Goal: Find specific page/section: Find specific page/section

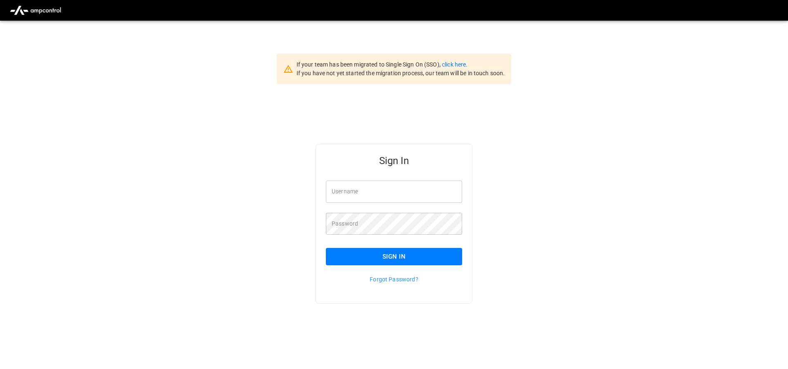
type input "**********"
click at [355, 254] on button "Sign In" at bounding box center [394, 256] width 136 height 17
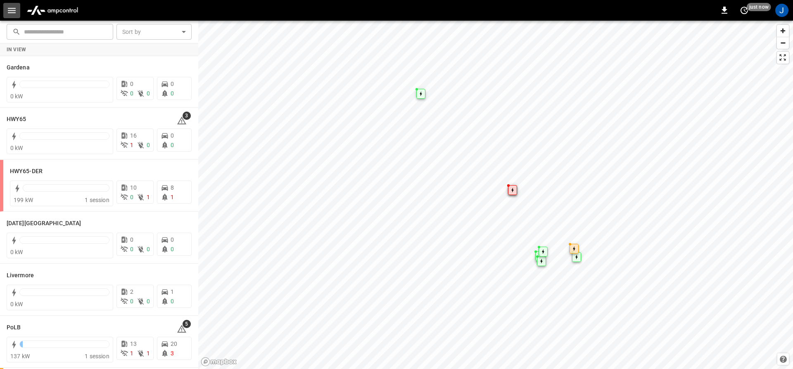
click at [5, 12] on button "button" at bounding box center [11, 10] width 17 height 15
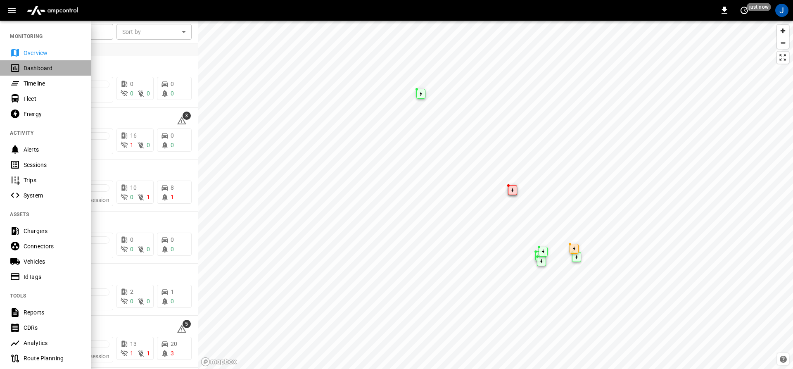
click at [28, 66] on div "Dashboard" at bounding box center [52, 68] width 57 height 8
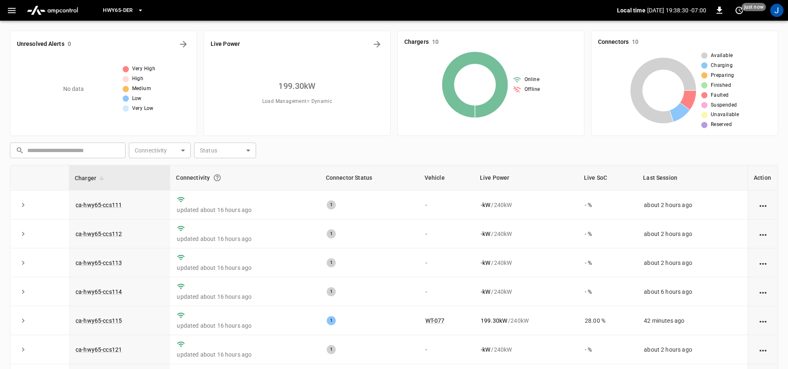
click at [149, 6] on div "HWY65-DER" at bounding box center [352, 10] width 529 height 19
click at [144, 8] on icon "button" at bounding box center [140, 10] width 8 height 8
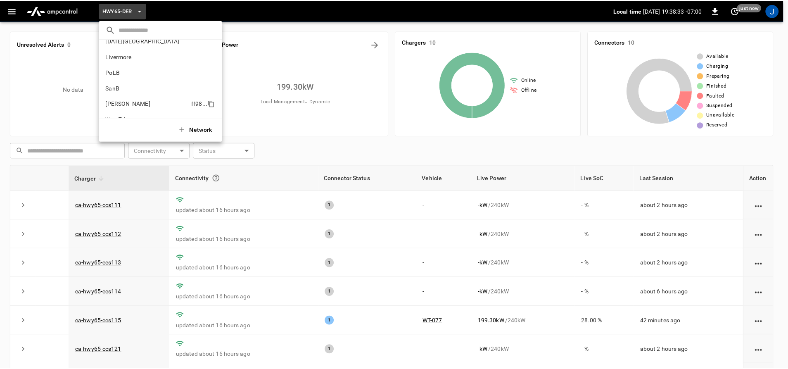
scroll to position [69, 0]
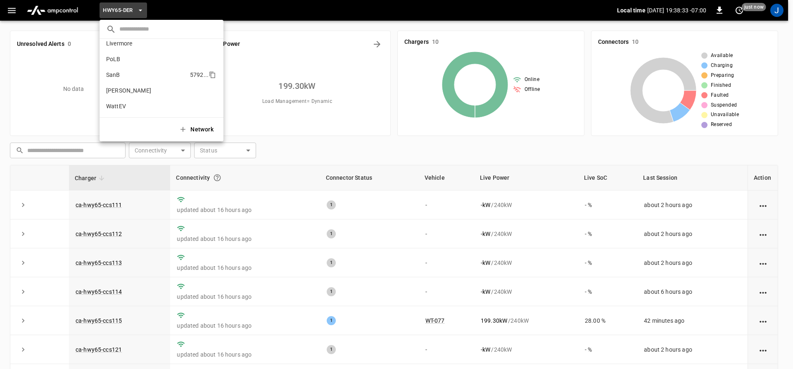
click at [120, 69] on li "SanB 5792 ..." at bounding box center [161, 75] width 124 height 16
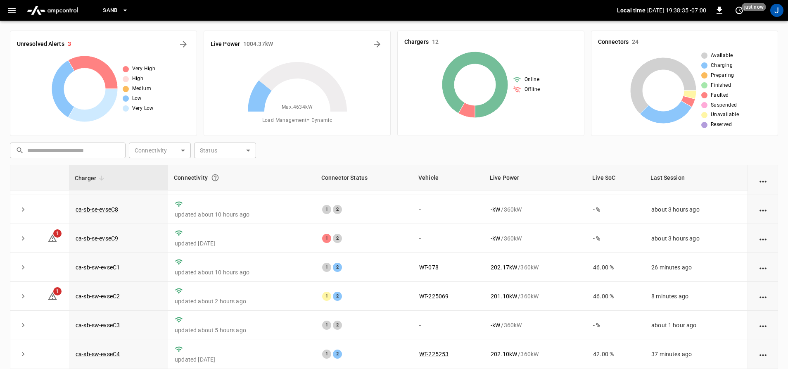
scroll to position [120, 0]
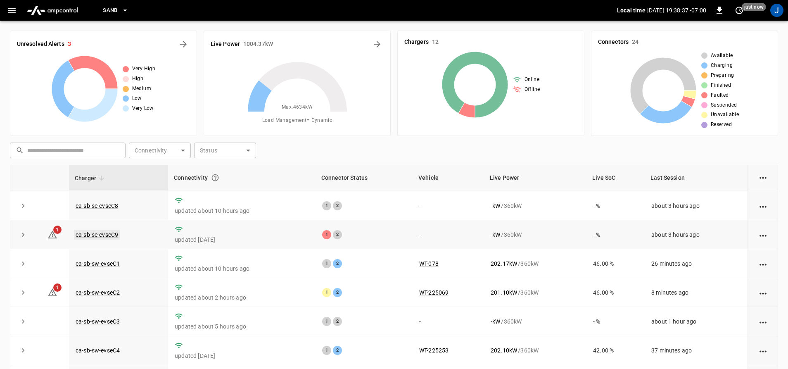
click at [80, 230] on link "ca-sb-se-evseC9" at bounding box center [97, 235] width 46 height 10
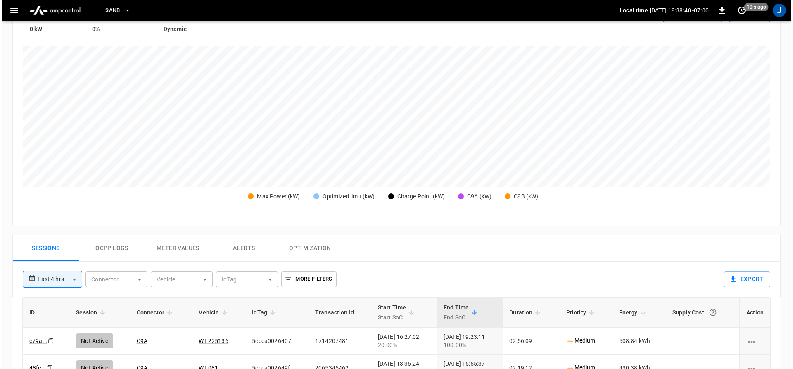
scroll to position [206, 0]
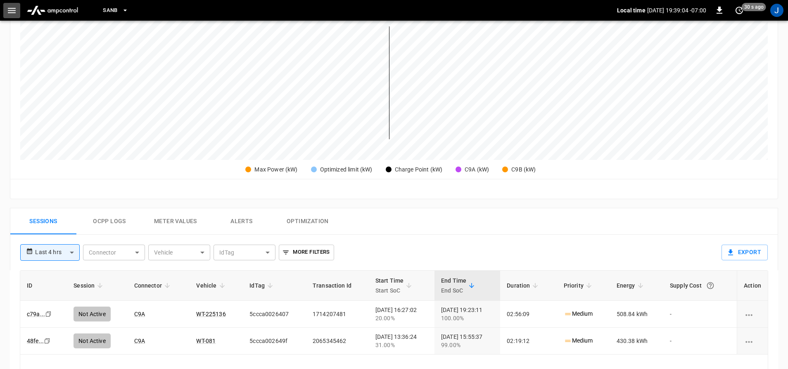
click at [7, 6] on icon "button" at bounding box center [12, 10] width 10 height 10
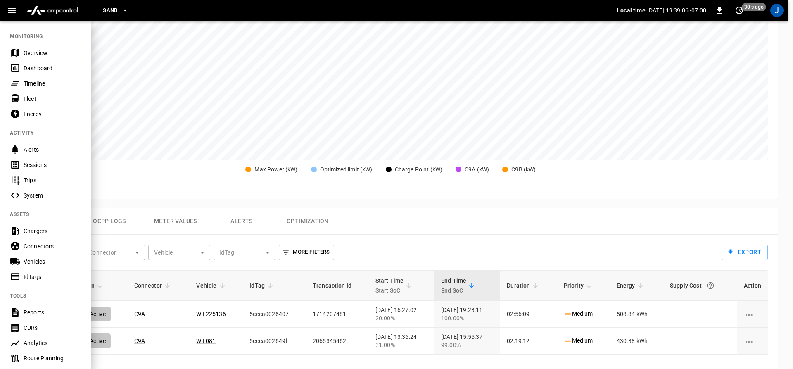
click at [24, 66] on div "Dashboard" at bounding box center [52, 68] width 57 height 8
